Goal: Information Seeking & Learning: Check status

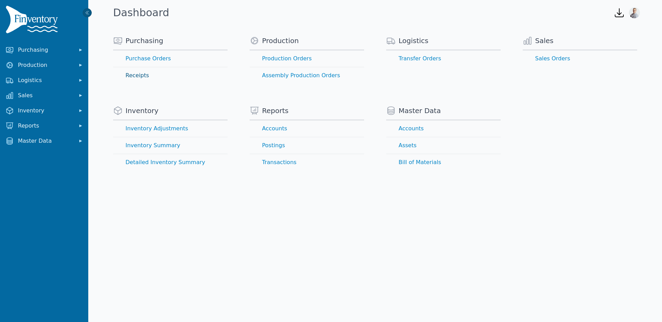
click at [133, 75] on link "Receipts" at bounding box center [170, 75] width 115 height 17
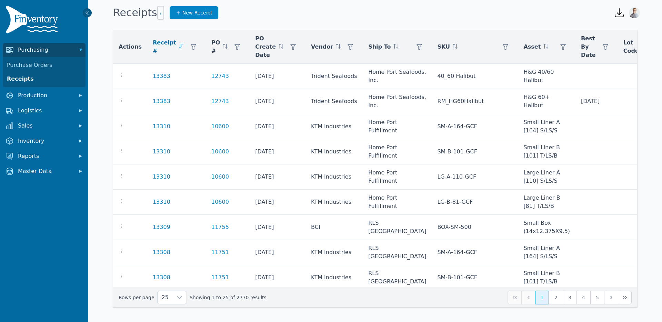
click at [158, 14] on icon "button" at bounding box center [161, 14] width 6 height 6
click at [168, 27] on icon at bounding box center [162, 27] width 11 height 11
click at [158, 16] on icon "button" at bounding box center [161, 14] width 6 height 6
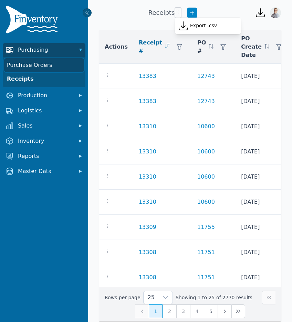
click at [21, 70] on link "Purchase Orders" at bounding box center [44, 65] width 80 height 14
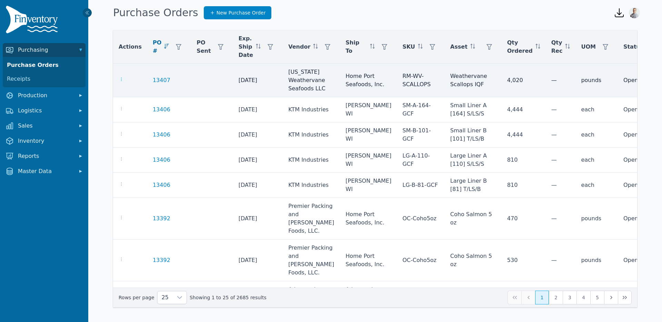
click at [122, 82] on icon "button" at bounding box center [122, 80] width 6 height 6
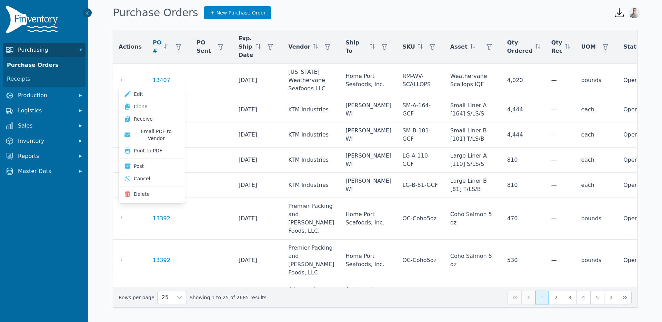
click at [492, 17] on div "Purchase Orders New Purchase Order" at bounding box center [357, 12] width 495 height 19
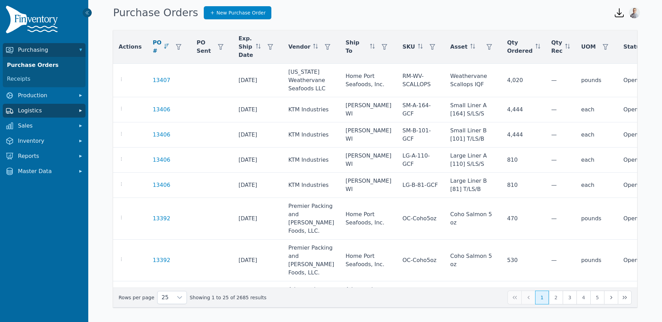
click at [30, 112] on span "Logistics" at bounding box center [45, 111] width 55 height 8
click at [33, 124] on link "Transfer Orders" at bounding box center [44, 126] width 80 height 14
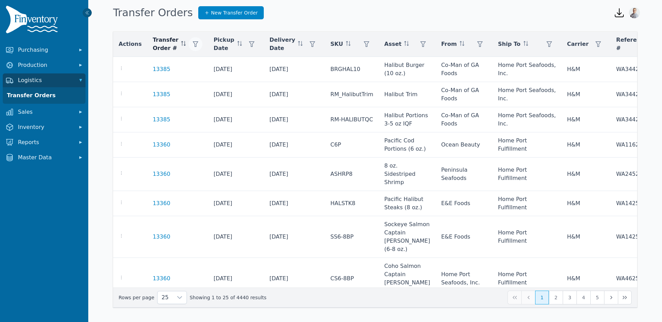
click at [193, 44] on icon "button" at bounding box center [196, 44] width 6 height 6
type input "*****"
click at [255, 80] on span "Apply" at bounding box center [249, 78] width 14 height 7
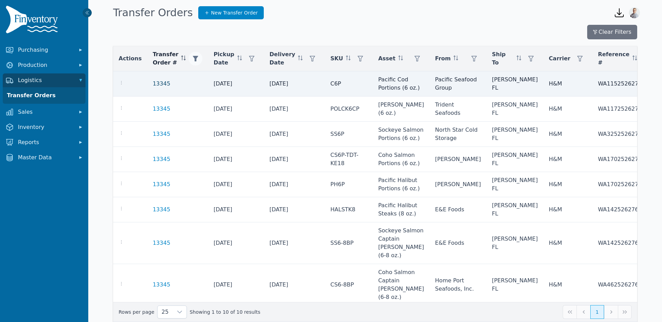
click at [156, 87] on link "13345" at bounding box center [162, 84] width 18 height 8
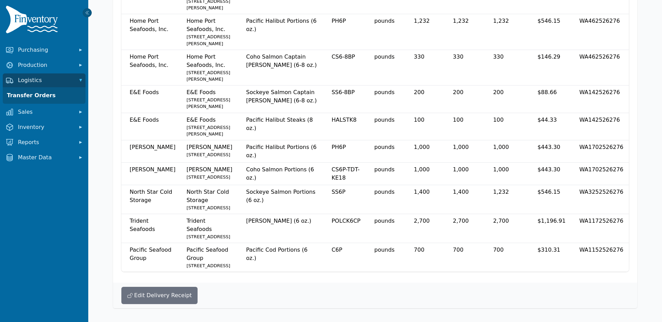
scroll to position [464, 0]
click at [147, 292] on button "Edit Delivery Receipt" at bounding box center [159, 295] width 76 height 17
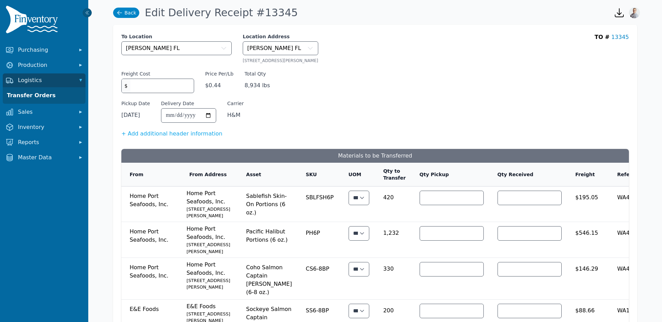
click at [130, 18] on link "Back" at bounding box center [126, 13] width 26 height 10
click at [129, 14] on link "Back" at bounding box center [126, 13] width 26 height 10
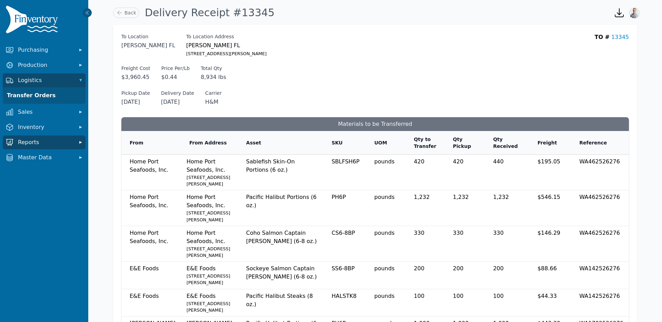
click at [39, 138] on button "Reports" at bounding box center [44, 143] width 83 height 14
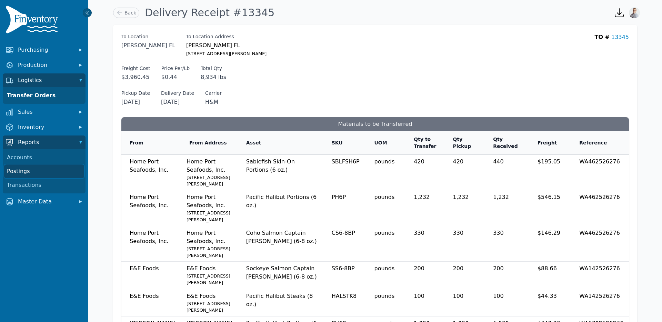
click at [30, 175] on link "Postings" at bounding box center [44, 172] width 80 height 14
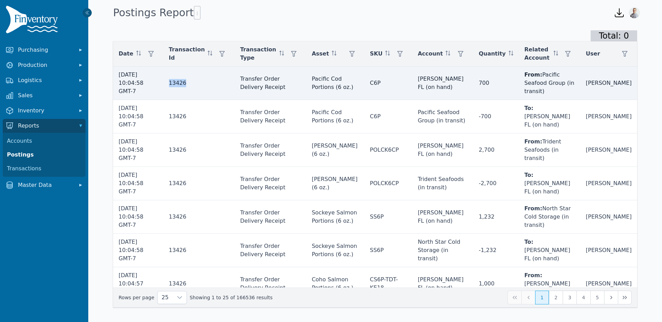
drag, startPoint x: 173, startPoint y: 80, endPoint x: 201, endPoint y: 81, distance: 28.6
click at [201, 81] on td "13426" at bounding box center [198, 83] width 71 height 33
copy span "13426"
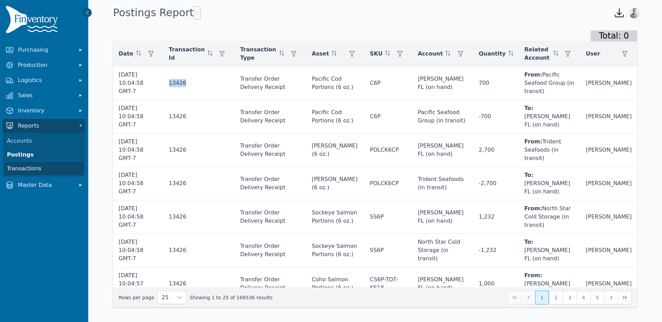
click at [27, 167] on link "Transactions" at bounding box center [44, 169] width 80 height 14
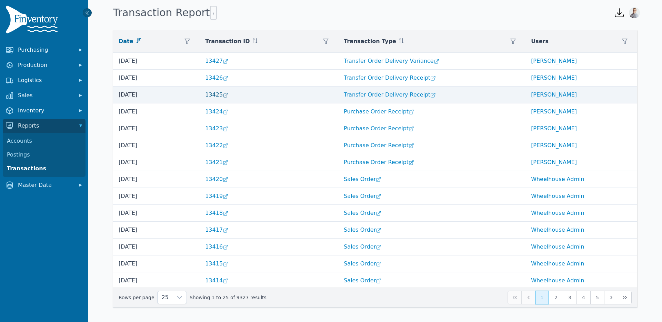
click at [218, 97] on link "13425" at bounding box center [217, 94] width 24 height 7
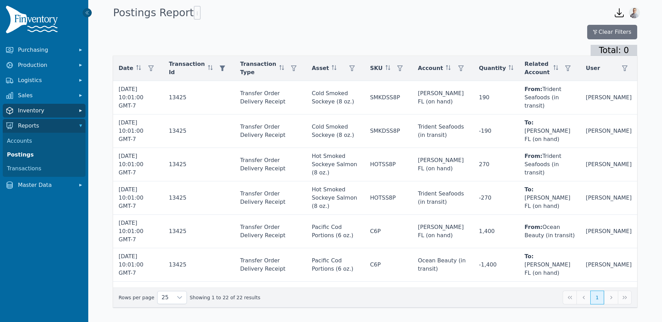
click at [20, 107] on span "Inventory" at bounding box center [45, 111] width 55 height 8
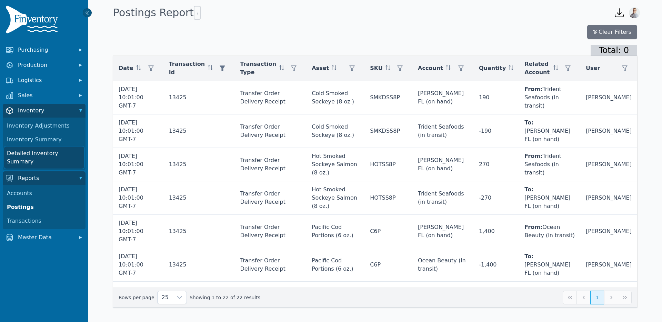
click at [22, 148] on link "Detailed Inventory Summary" at bounding box center [44, 158] width 80 height 22
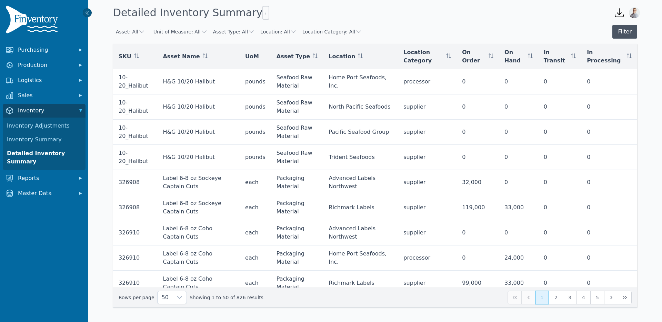
click at [625, 35] on button "Filter" at bounding box center [625, 32] width 25 height 14
